Goal: Find contact information: Find contact information

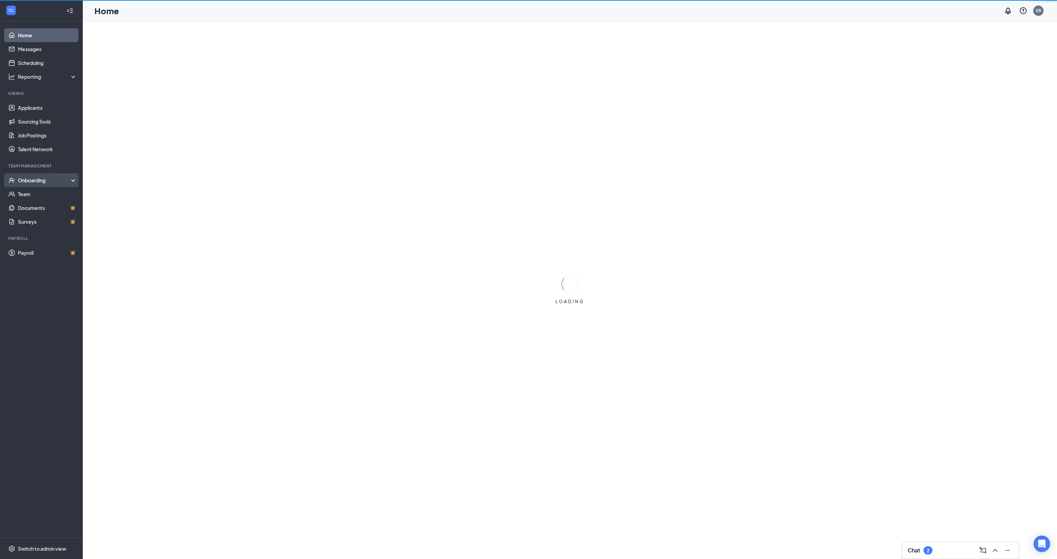
click at [25, 177] on div "Onboarding" at bounding box center [44, 180] width 53 height 7
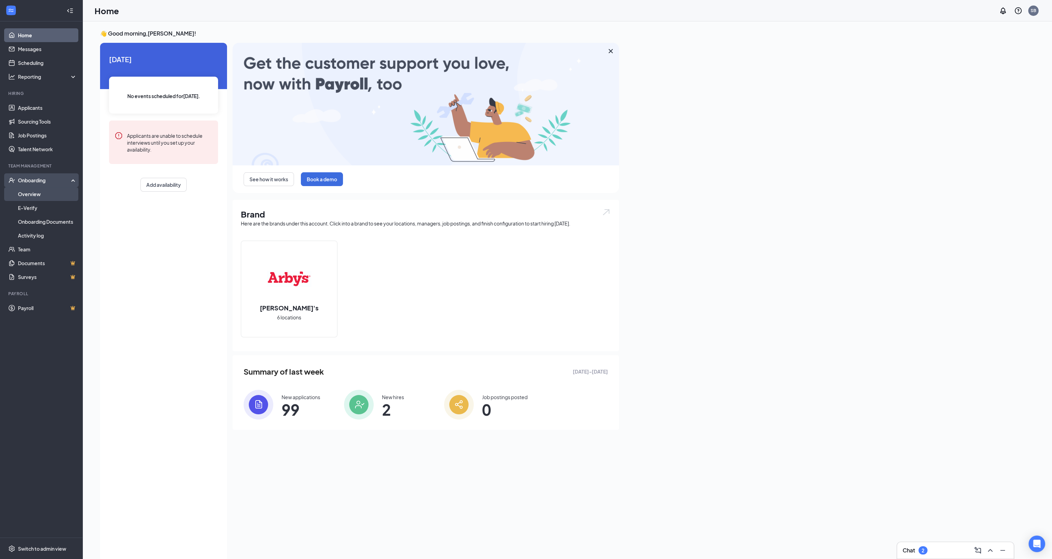
click at [27, 194] on link "Overview" at bounding box center [47, 194] width 59 height 14
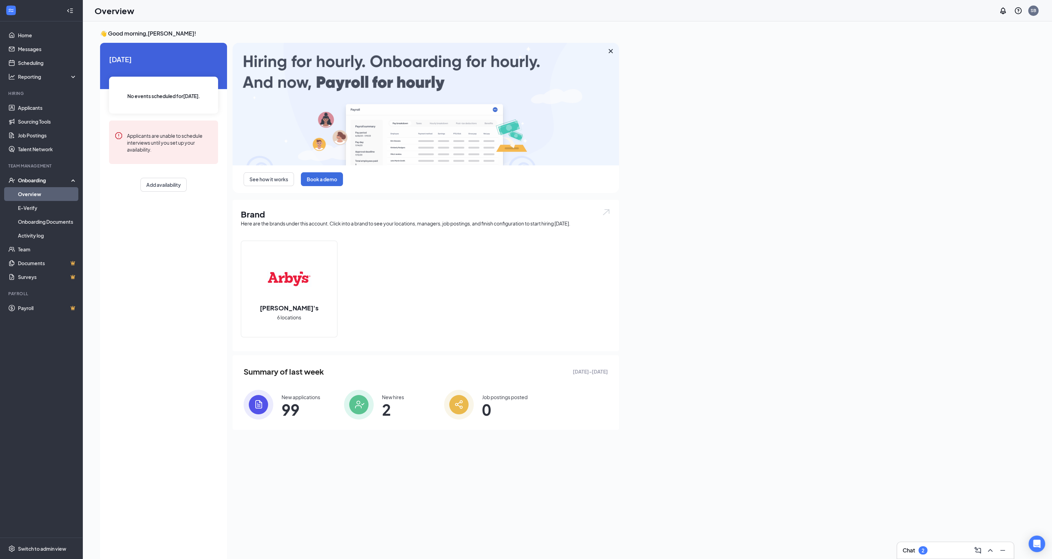
click at [373, 404] on img at bounding box center [359, 405] width 30 height 30
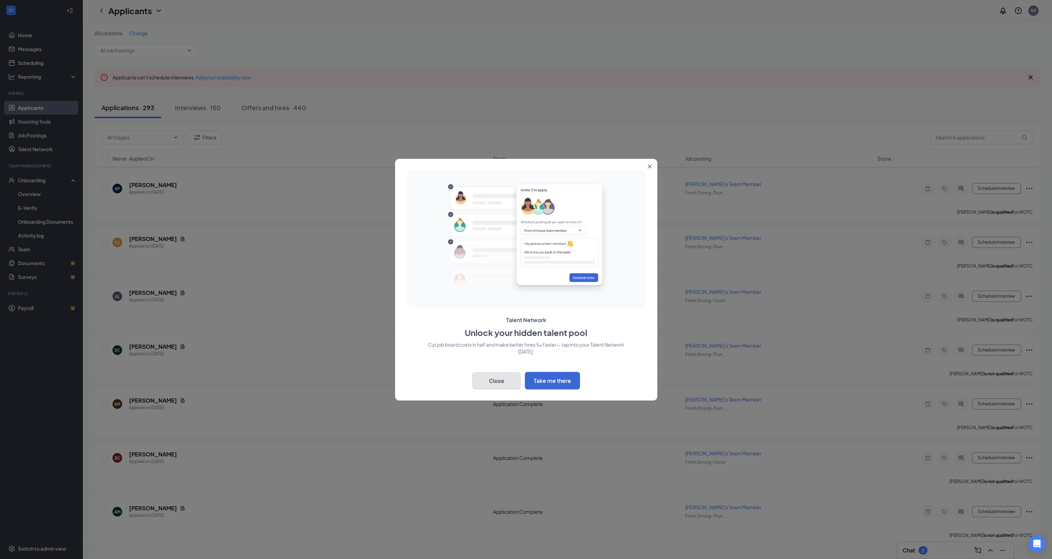
click at [491, 380] on button "Close" at bounding box center [496, 380] width 48 height 17
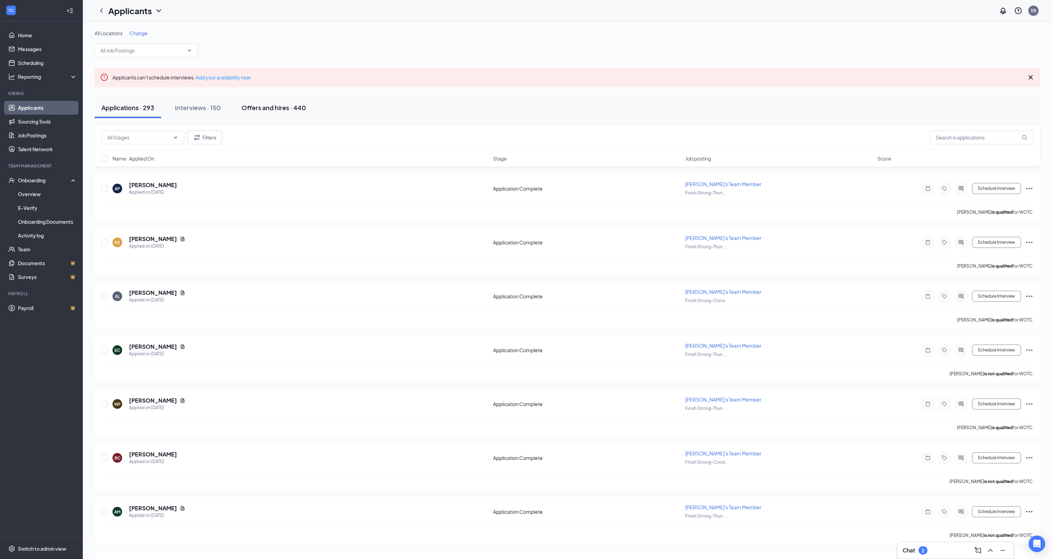
click at [265, 104] on div "Offers and hires · 440" at bounding box center [274, 107] width 65 height 9
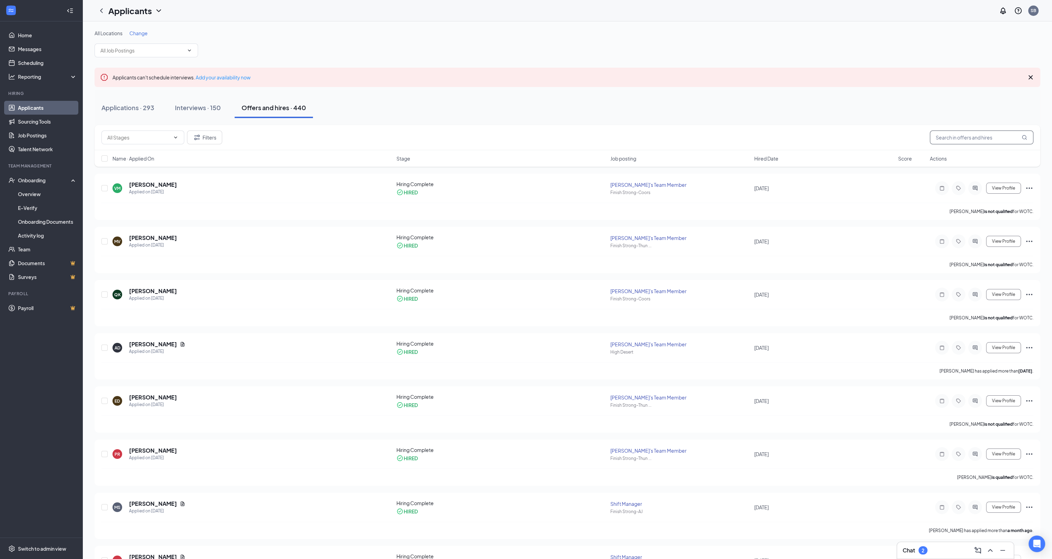
click at [965, 135] on input "text" at bounding box center [982, 137] width 104 height 14
type input "[PERSON_NAME]"
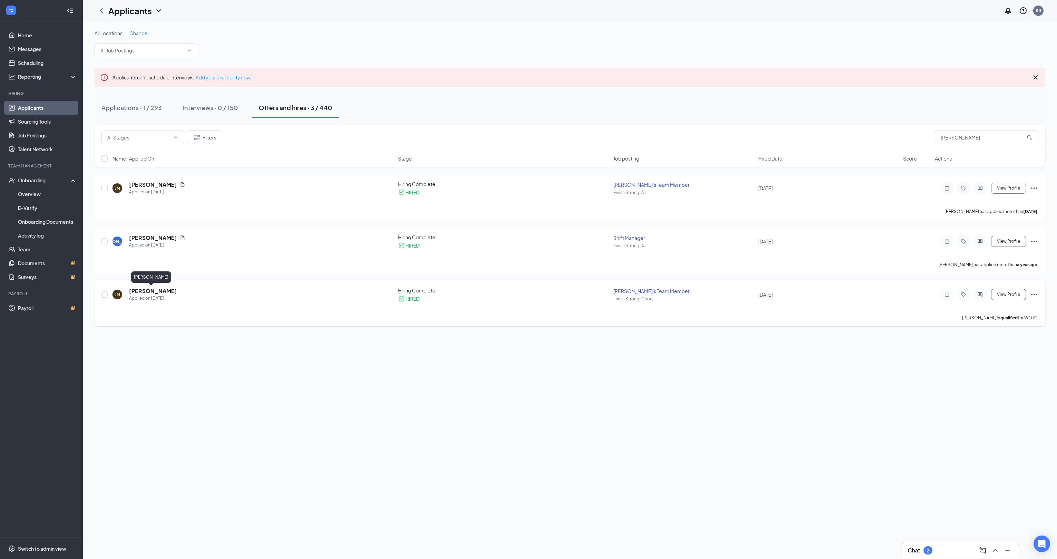
click at [152, 291] on h5 "[PERSON_NAME]" at bounding box center [153, 291] width 48 height 8
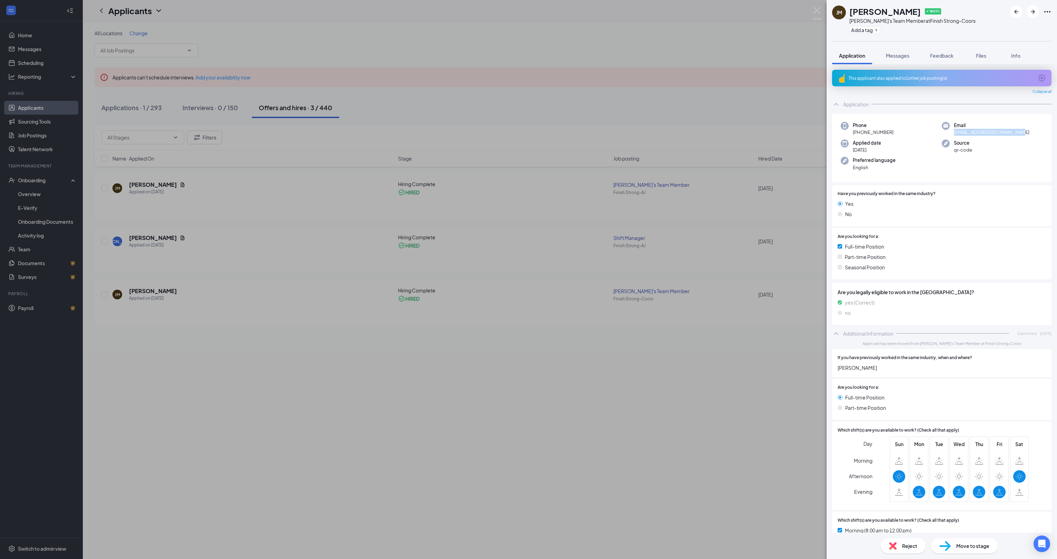
drag, startPoint x: 1022, startPoint y: 130, endPoint x: 952, endPoint y: 133, distance: 69.7
click at [952, 133] on div "Email [EMAIL_ADDRESS][DOMAIN_NAME]" at bounding box center [992, 129] width 101 height 14
copy span "[EMAIL_ADDRESS][DOMAIN_NAME]"
click at [815, 13] on img at bounding box center [817, 13] width 9 height 13
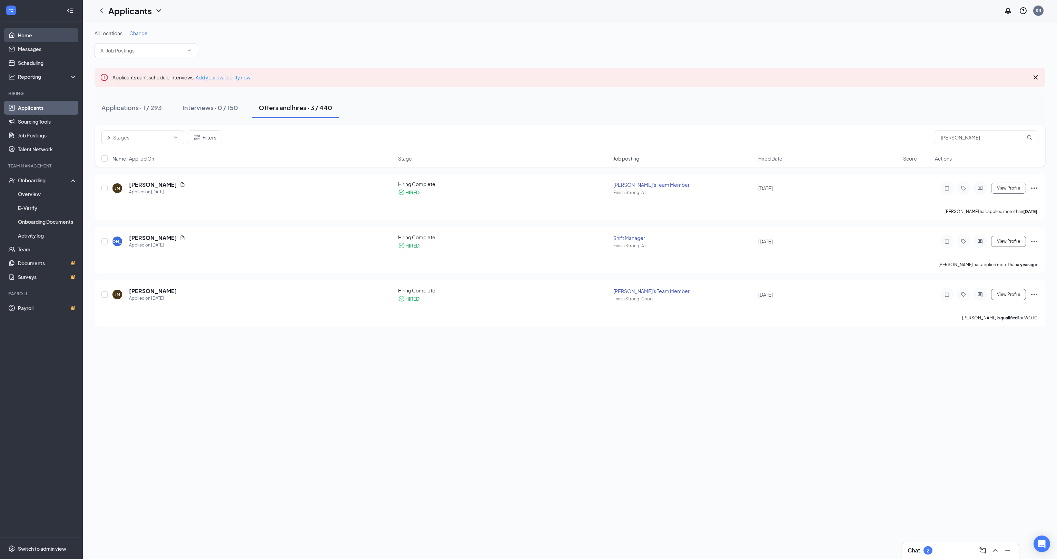
click at [25, 37] on link "Home" at bounding box center [47, 35] width 59 height 14
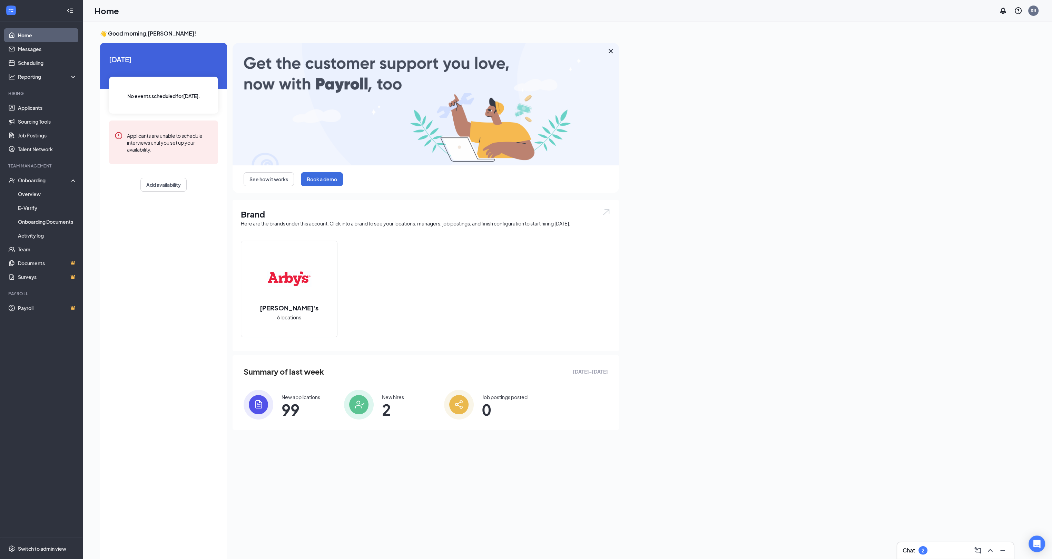
click at [379, 404] on div "New hires 2" at bounding box center [388, 405] width 89 height 30
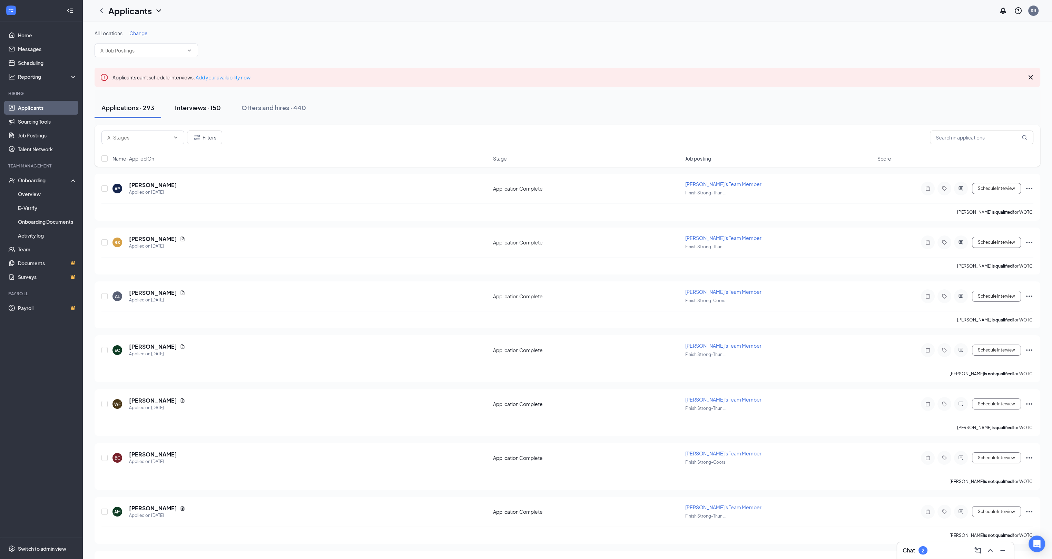
click at [191, 110] on div "Interviews · 150" at bounding box center [198, 107] width 46 height 9
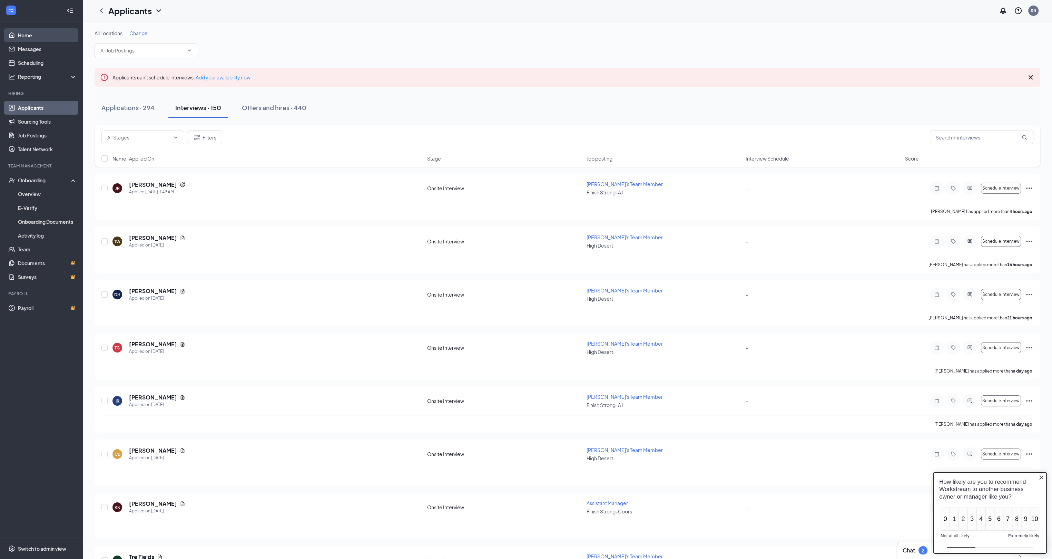
click at [28, 38] on link "Home" at bounding box center [47, 35] width 59 height 14
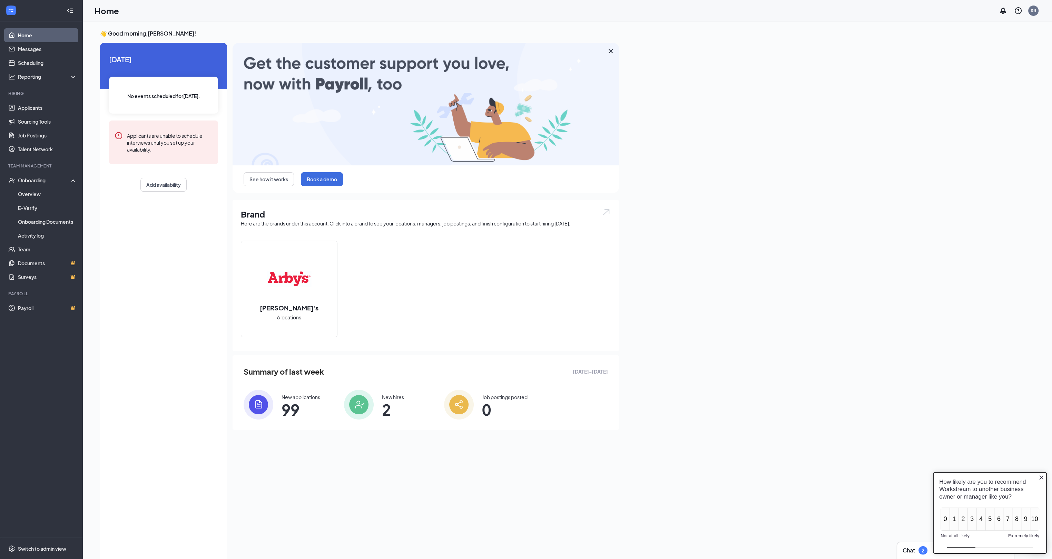
click at [1041, 476] on icon "Close button" at bounding box center [1041, 477] width 4 height 4
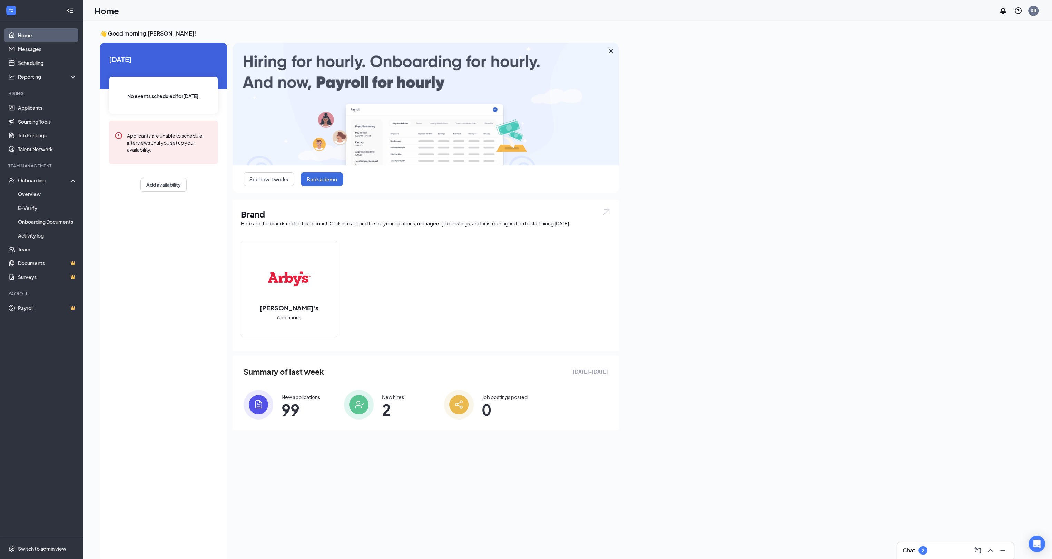
click at [911, 554] on h3 "Chat" at bounding box center [909, 550] width 12 height 8
